Goal: Information Seeking & Learning: Learn about a topic

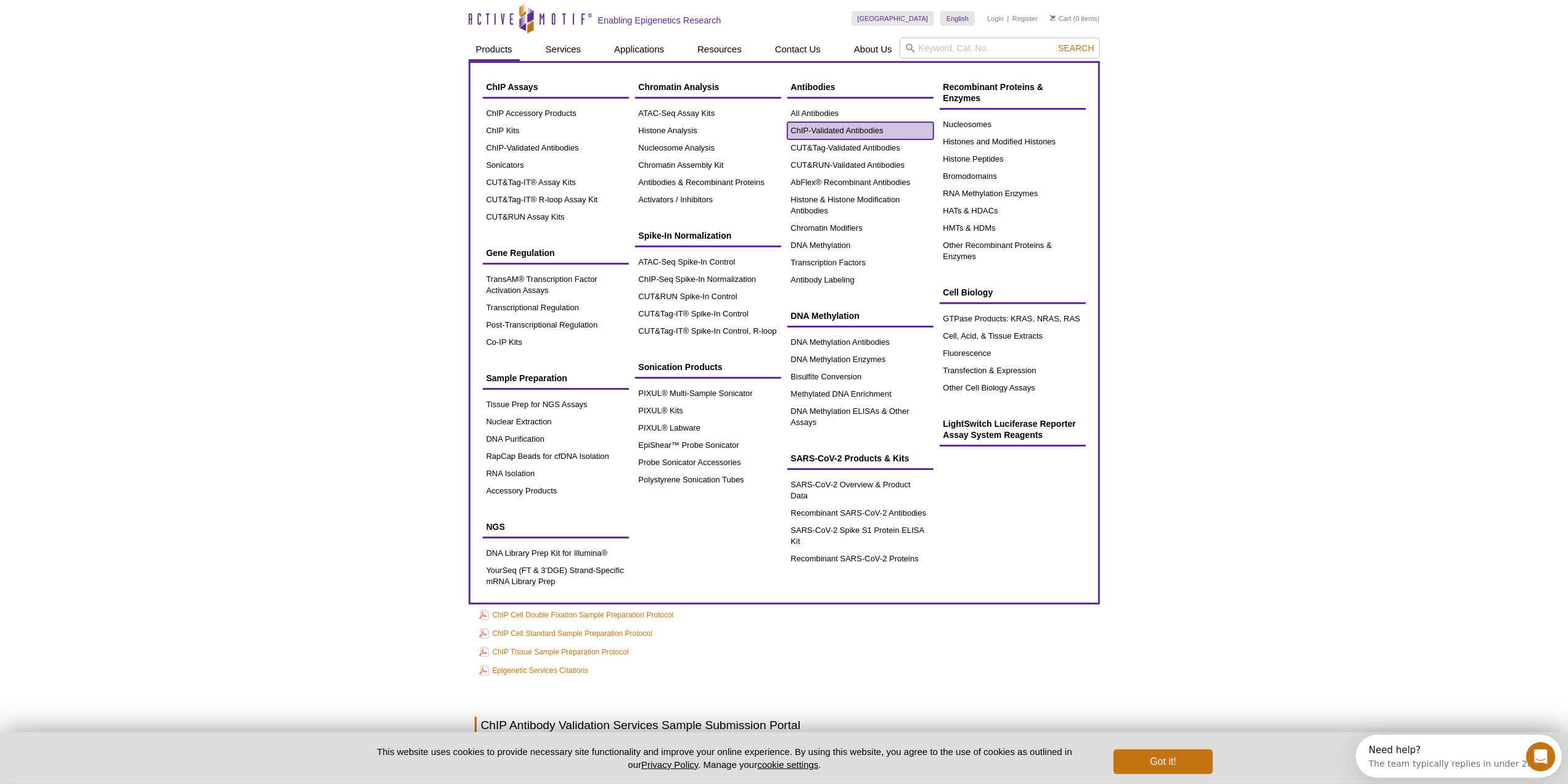
click at [861, 133] on link "ChIP-Validated Antibodies" at bounding box center [860, 130] width 146 height 17
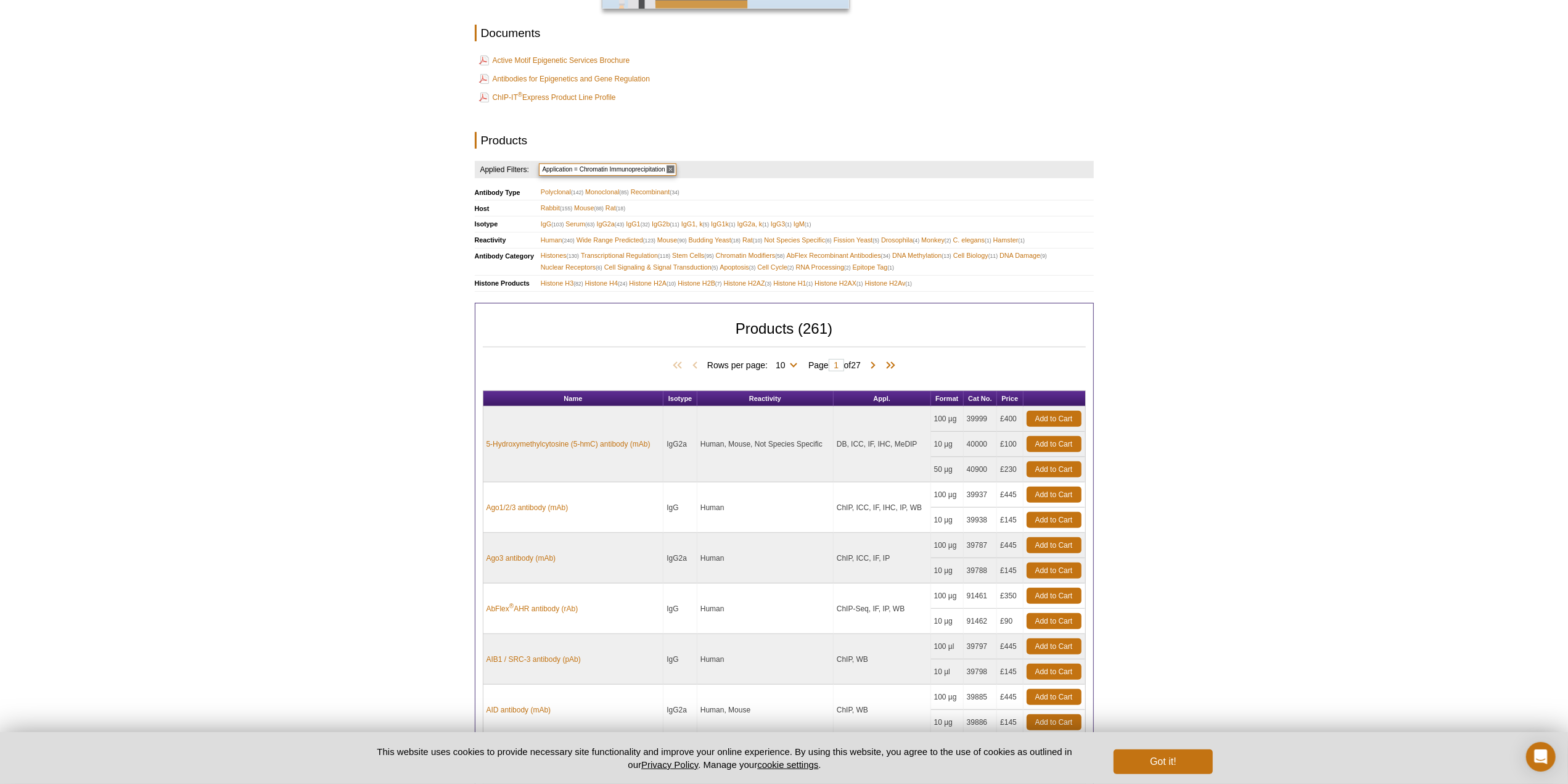
scroll to position [352, 0]
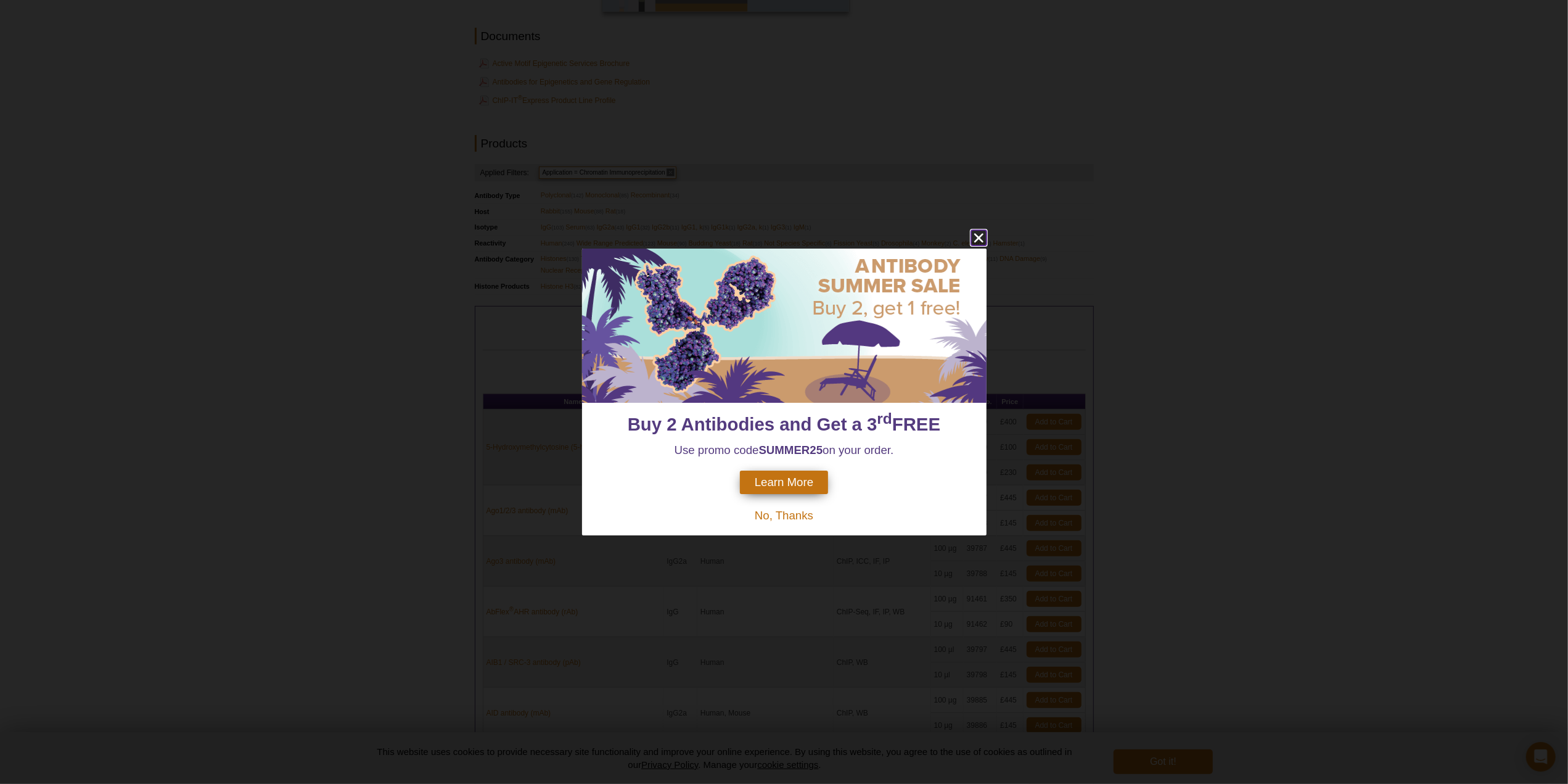
click at [979, 234] on icon "close" at bounding box center [978, 237] width 16 height 16
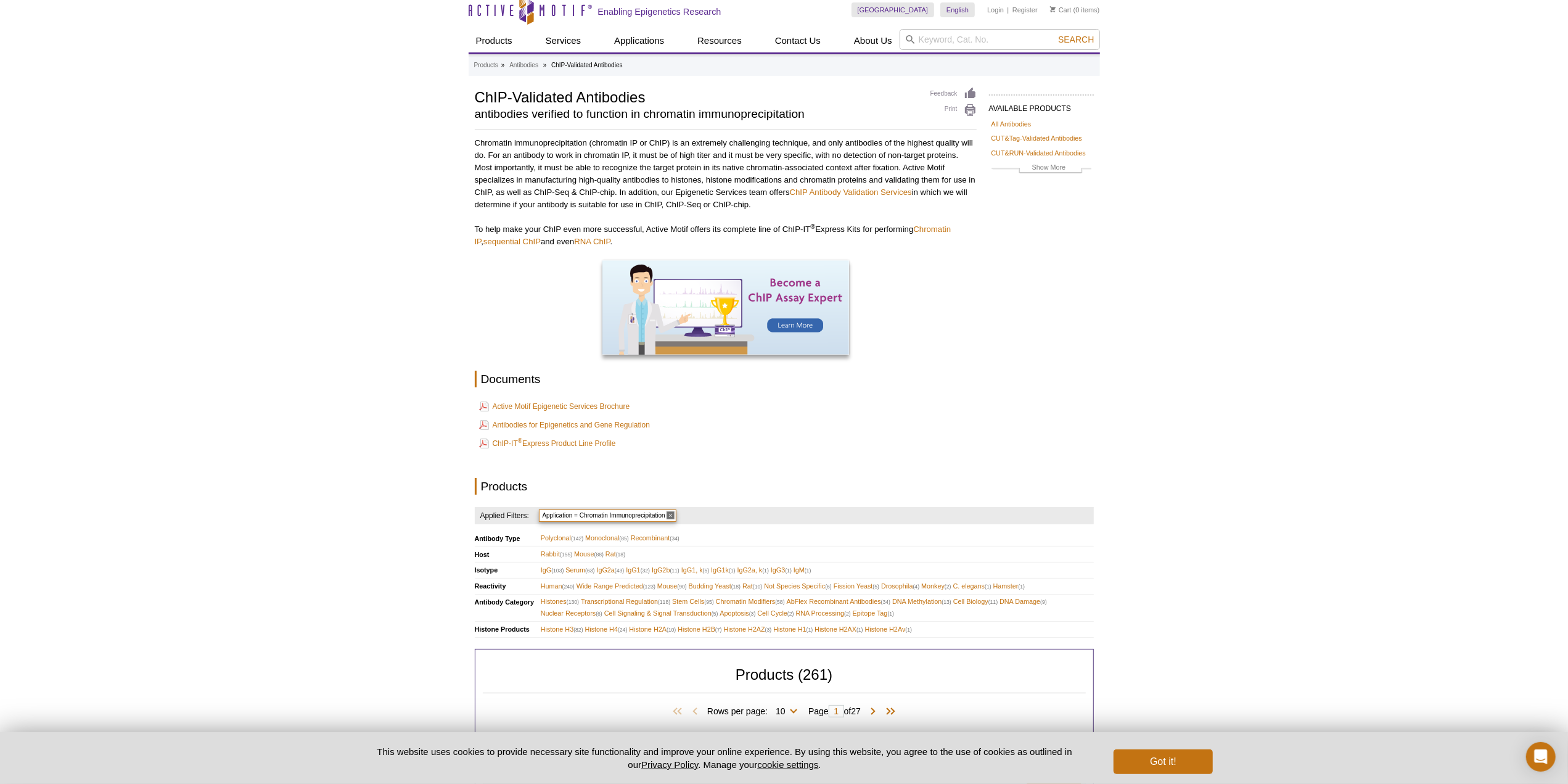
scroll to position [0, 0]
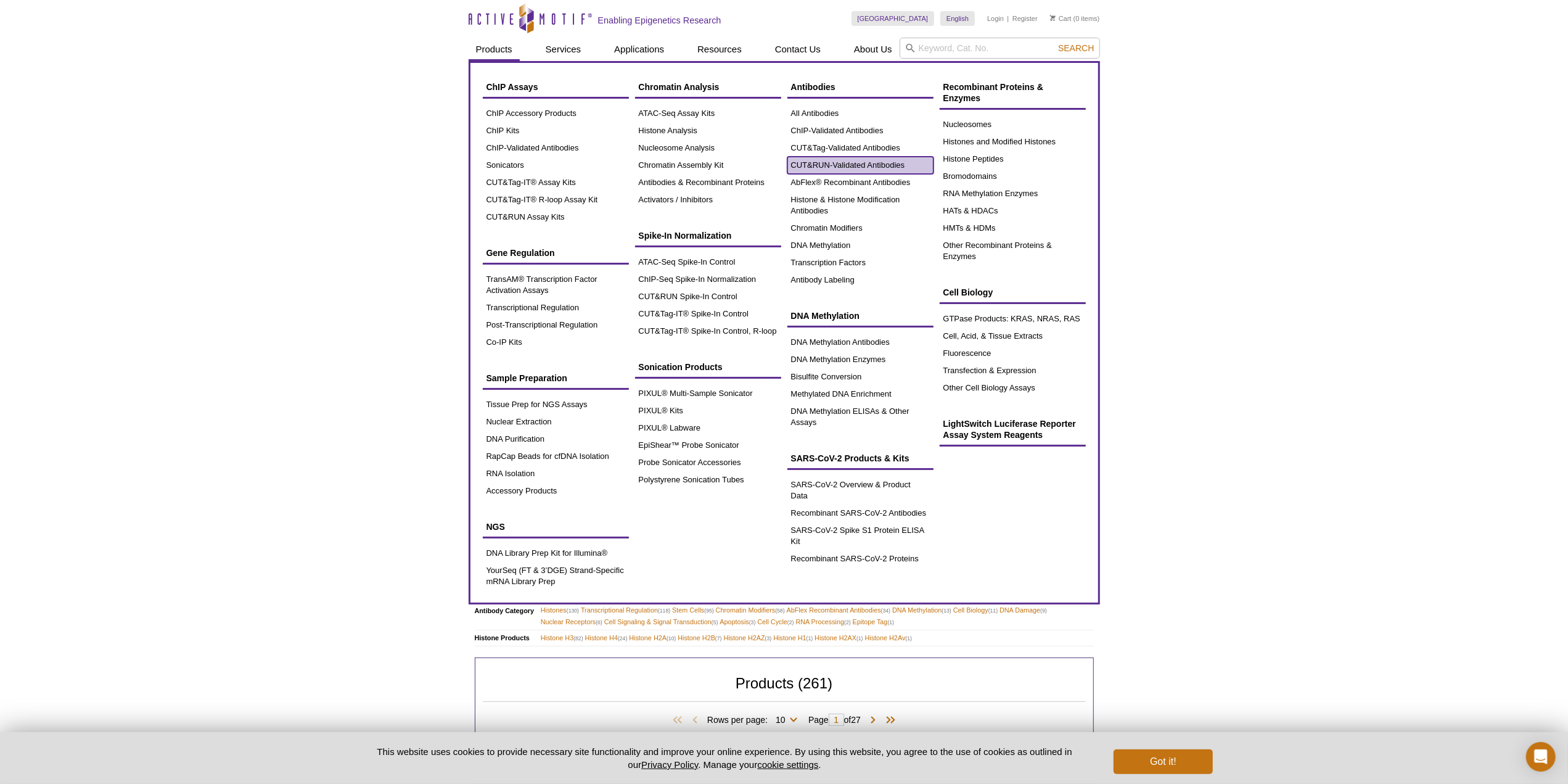
click at [853, 162] on link "CUT&RUN-Validated Antibodies" at bounding box center [860, 165] width 146 height 17
